Goal: Task Accomplishment & Management: Complete application form

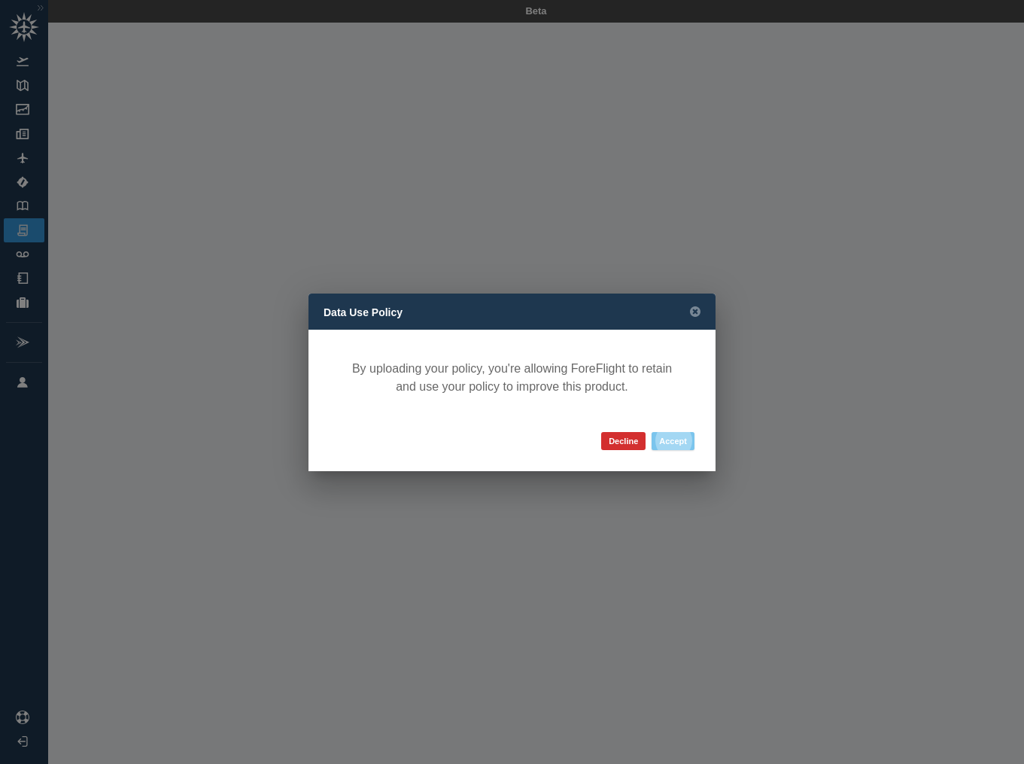
click at [674, 440] on button "Accept" at bounding box center [673, 441] width 43 height 18
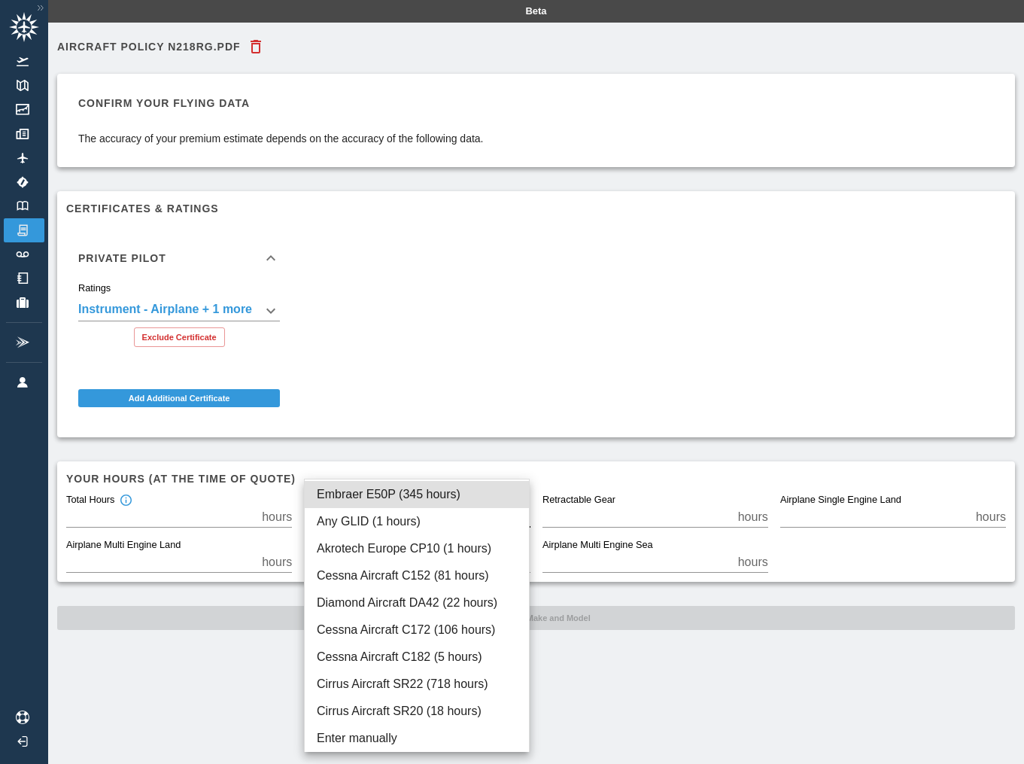
click at [427, 519] on body "**********" at bounding box center [512, 382] width 1024 height 764
click at [436, 488] on li "Embraer E50P (345 hours)" at bounding box center [417, 494] width 224 height 27
type input "****"
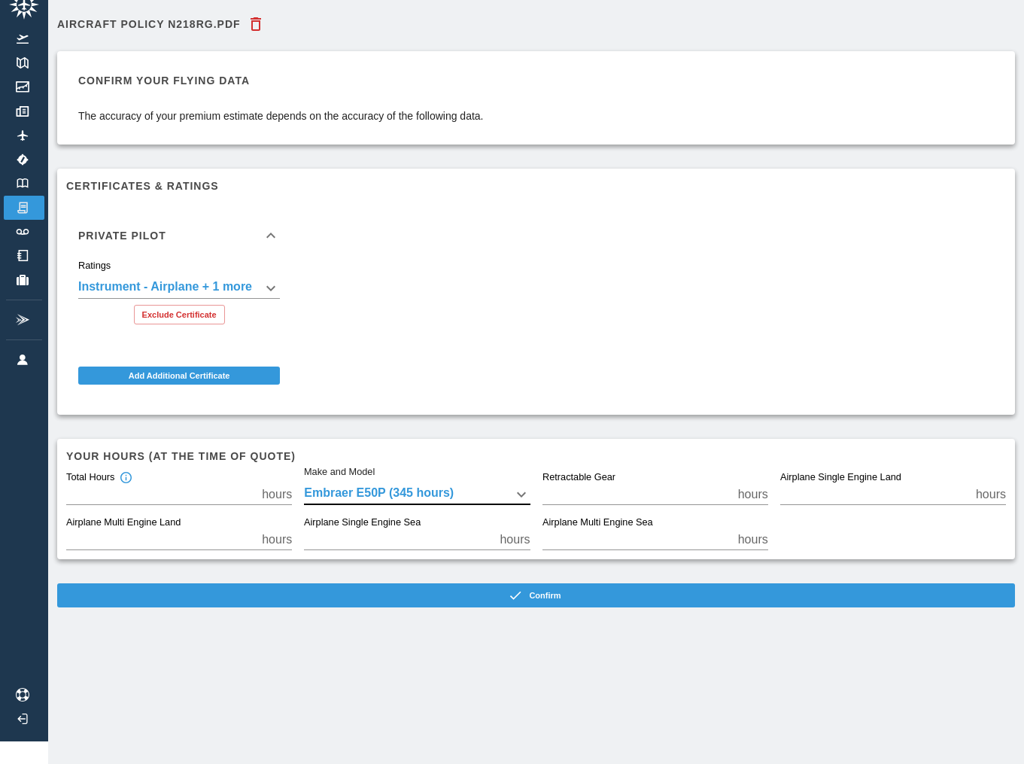
scroll to position [23, 0]
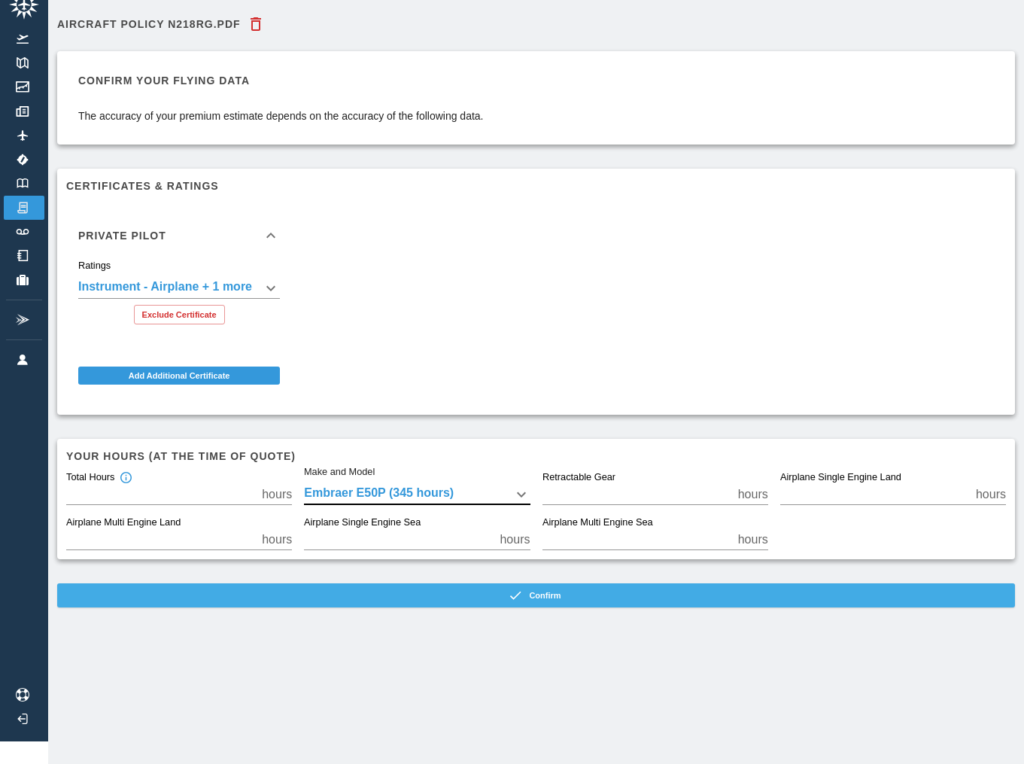
click at [540, 593] on button "Confirm" at bounding box center [536, 595] width 958 height 24
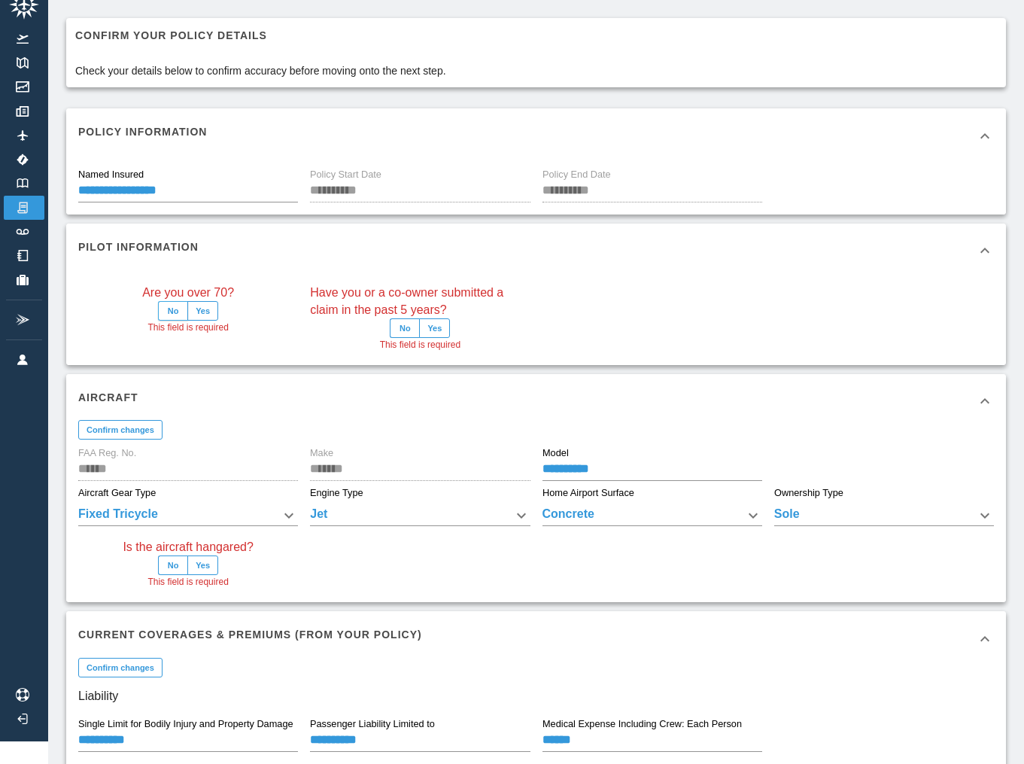
click at [175, 308] on button "No" at bounding box center [173, 311] width 30 height 20
click at [406, 327] on button "No" at bounding box center [405, 328] width 30 height 20
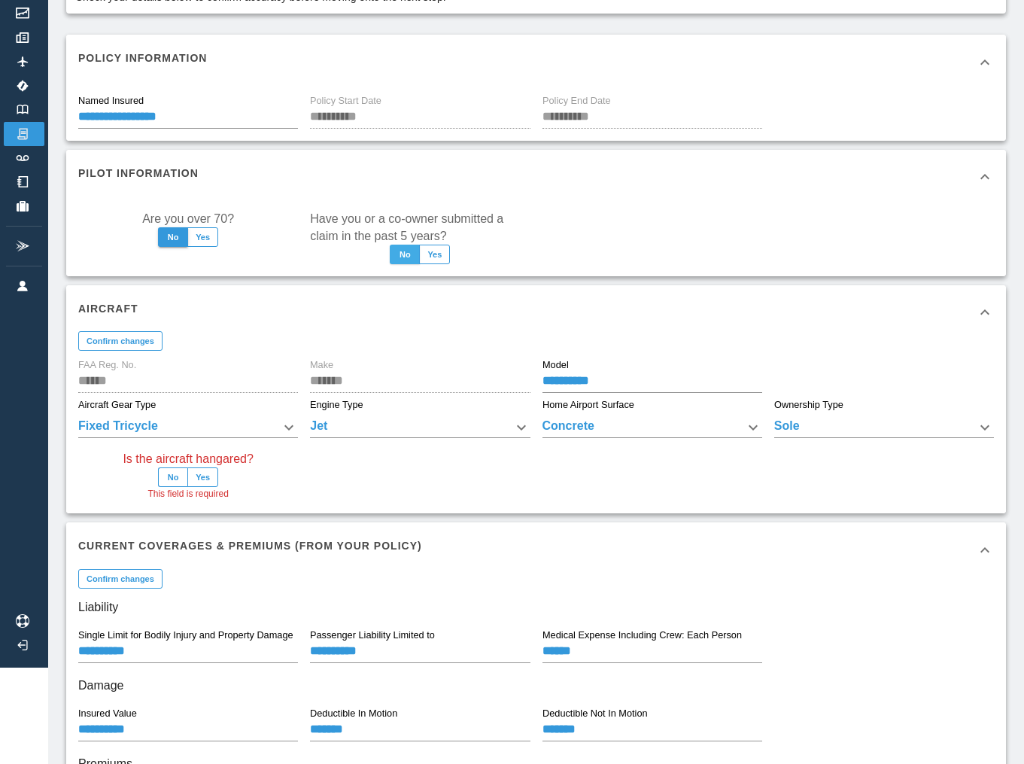
scroll to position [105, 0]
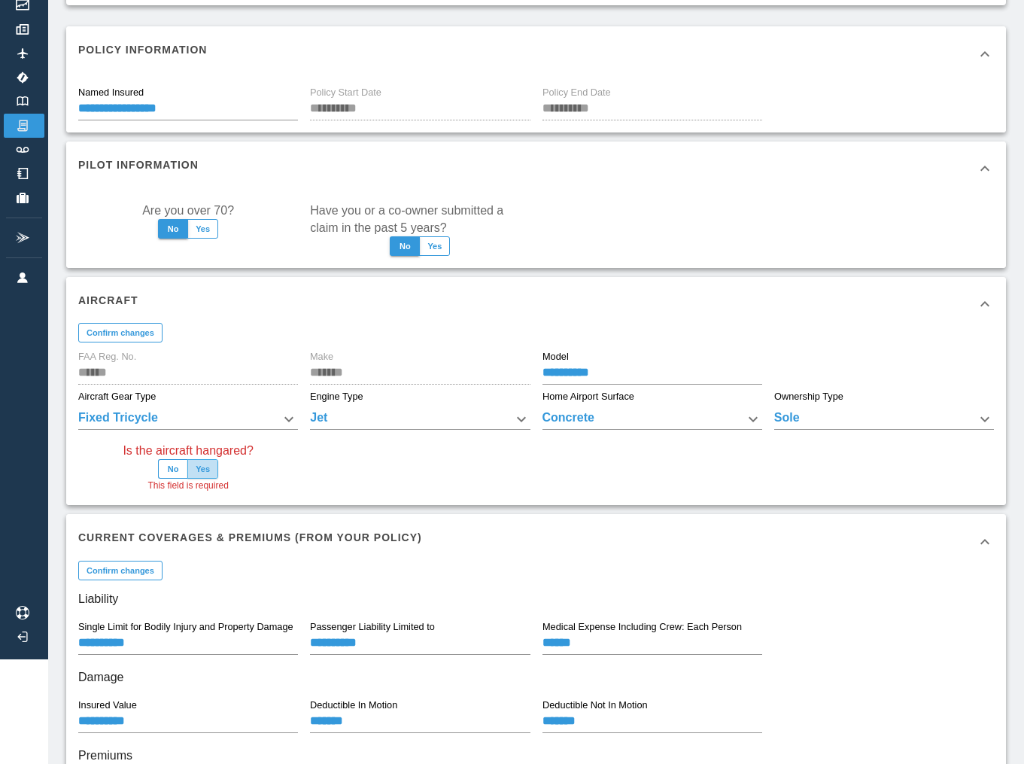
click at [207, 464] on button "Yes" at bounding box center [202, 469] width 31 height 20
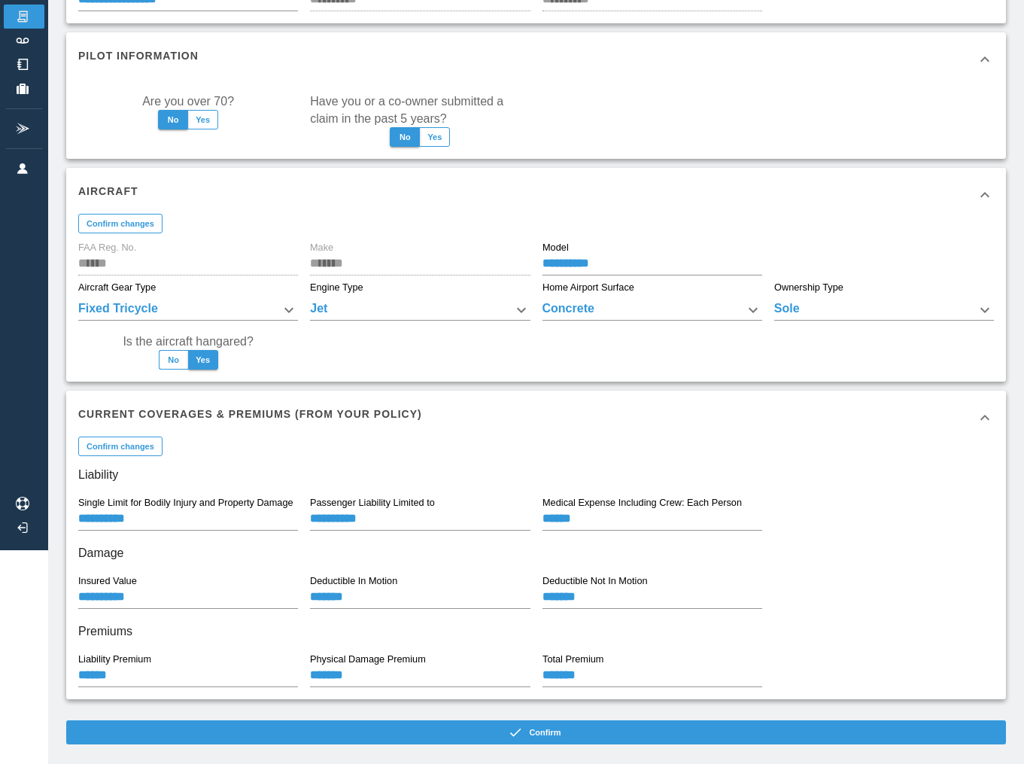
scroll to position [233, 0]
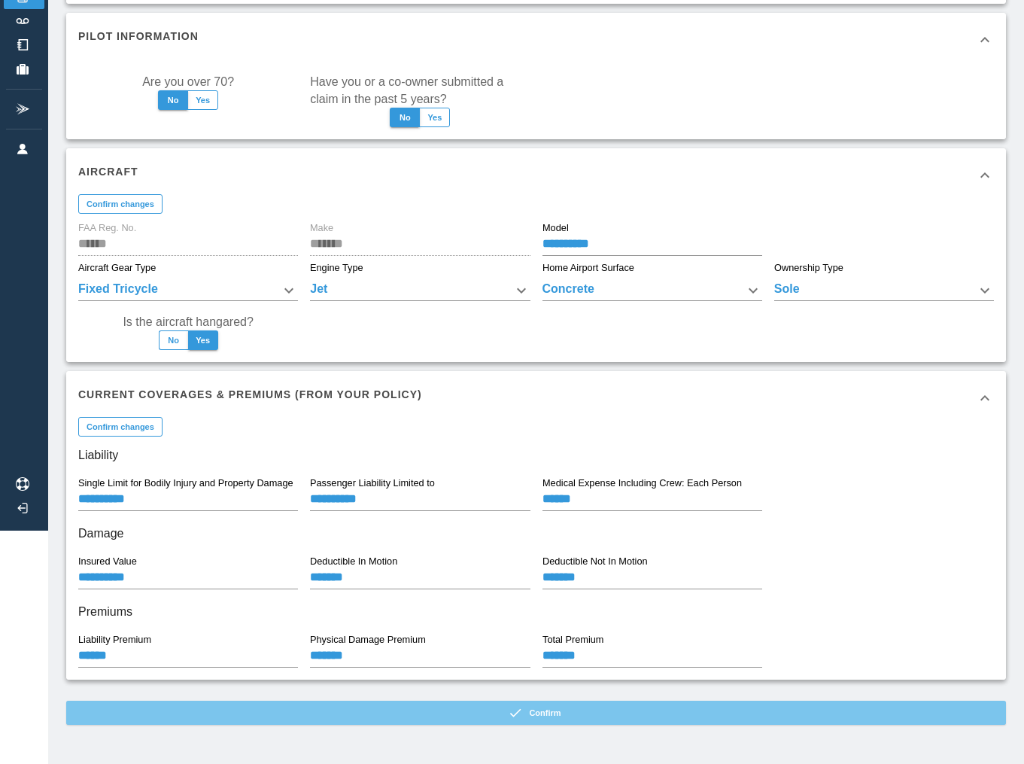
click at [561, 707] on button "Confirm" at bounding box center [536, 713] width 940 height 24
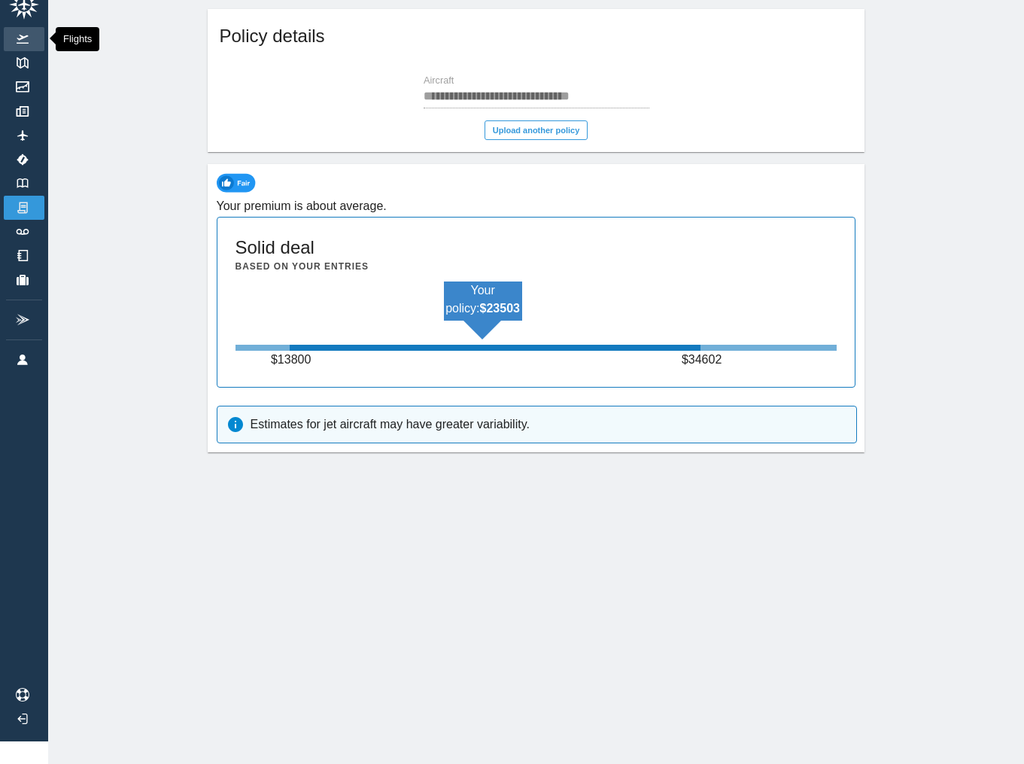
click at [20, 41] on img at bounding box center [22, 39] width 17 height 9
